Goal: Task Accomplishment & Management: Manage account settings

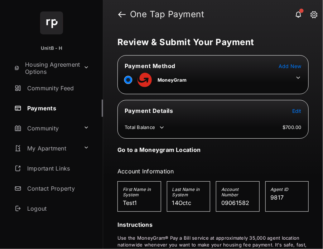
click at [296, 75] on icon at bounding box center [298, 77] width 6 height 6
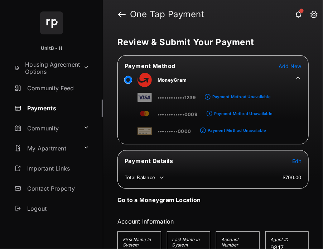
click at [286, 65] on span "Add New" at bounding box center [289, 66] width 23 height 6
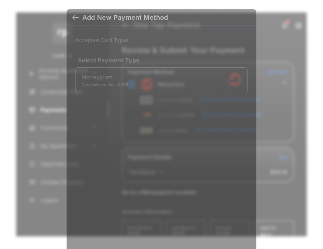
scroll to position [6, 0]
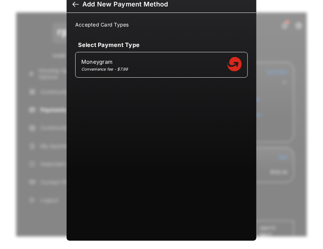
click at [76, 4] on div at bounding box center [75, 5] width 6 height 8
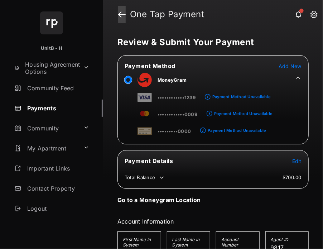
click at [123, 14] on link at bounding box center [122, 14] width 8 height 17
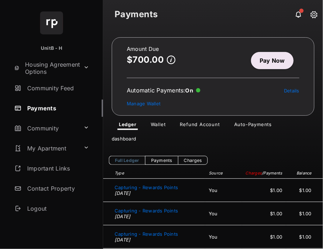
click at [276, 57] on link "Pay Now" at bounding box center [272, 60] width 43 height 17
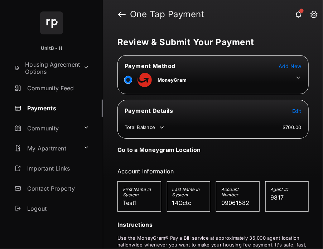
click at [301, 82] on tr "MoneyGram" at bounding box center [212, 79] width 189 height 16
click at [119, 13] on link at bounding box center [122, 14] width 8 height 17
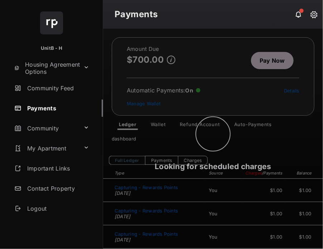
click at [268, 60] on div "Looking for scheduled charges" at bounding box center [213, 139] width 220 height 220
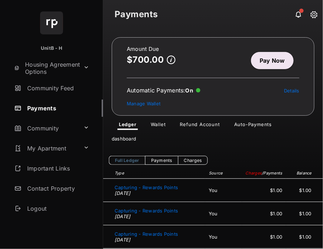
click at [268, 60] on link "Pay Now" at bounding box center [272, 60] width 43 height 17
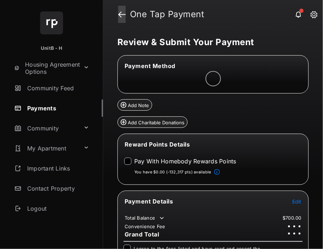
click at [121, 14] on link at bounding box center [122, 14] width 8 height 17
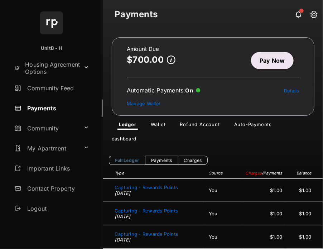
click at [160, 122] on link "Wallet" at bounding box center [158, 125] width 26 height 9
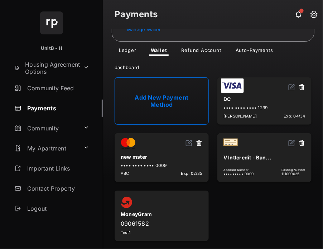
scroll to position [76, 0]
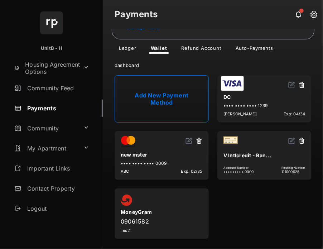
click at [196, 90] on link "Add New Payment Method" at bounding box center [162, 98] width 94 height 47
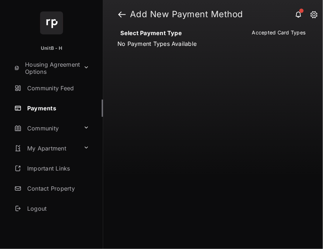
click at [249, 95] on div "Select Payment Type No Payment Types Available Accepted Card Types" at bounding box center [213, 139] width 220 height 220
